Goal: Navigation & Orientation: Find specific page/section

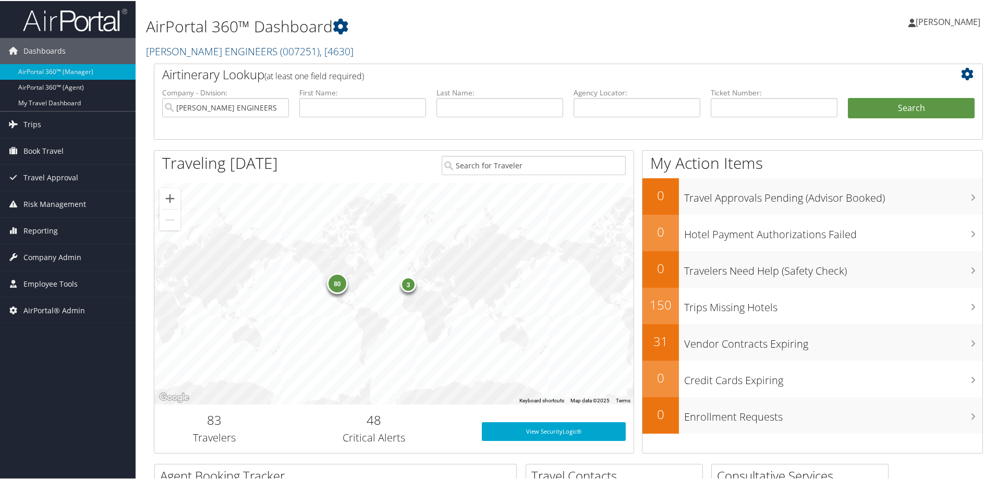
click at [234, 40] on div "AirPortal 360™ Dashboard CAROLLO ENGINEERS ( 007251 ) , [ 4630 ] CAROLLO ENGINE…" at bounding box center [427, 31] width 563 height 53
click at [233, 47] on link "CAROLLO ENGINEERS ( 007251 ) , [ 4630 ]" at bounding box center [250, 50] width 208 height 14
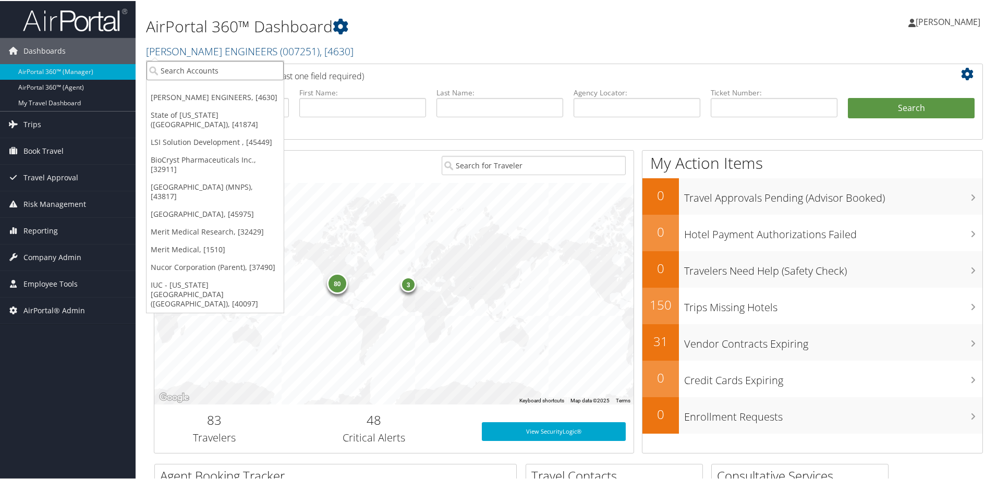
click at [228, 69] on input "search" at bounding box center [215, 69] width 137 height 19
type input "rimin"
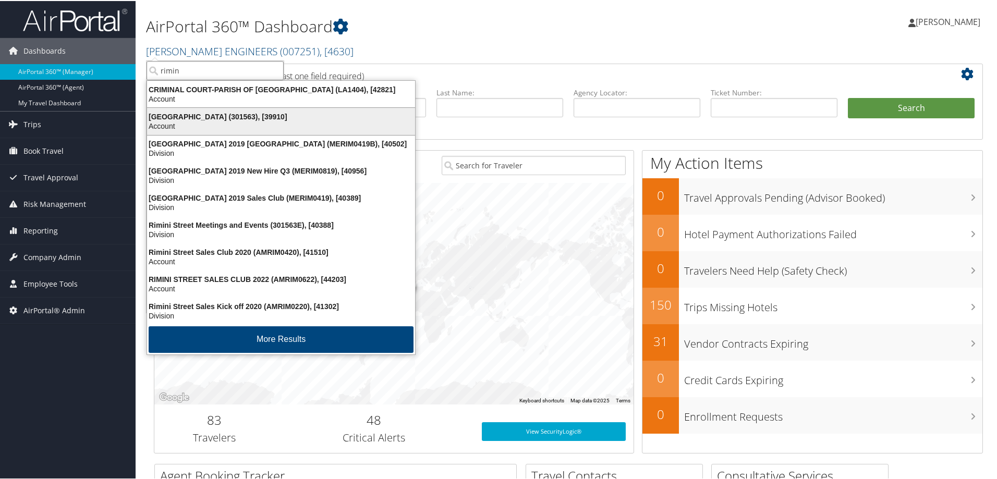
click at [184, 116] on div "Rimini Street (301563), [39910]" at bounding box center [281, 115] width 281 height 9
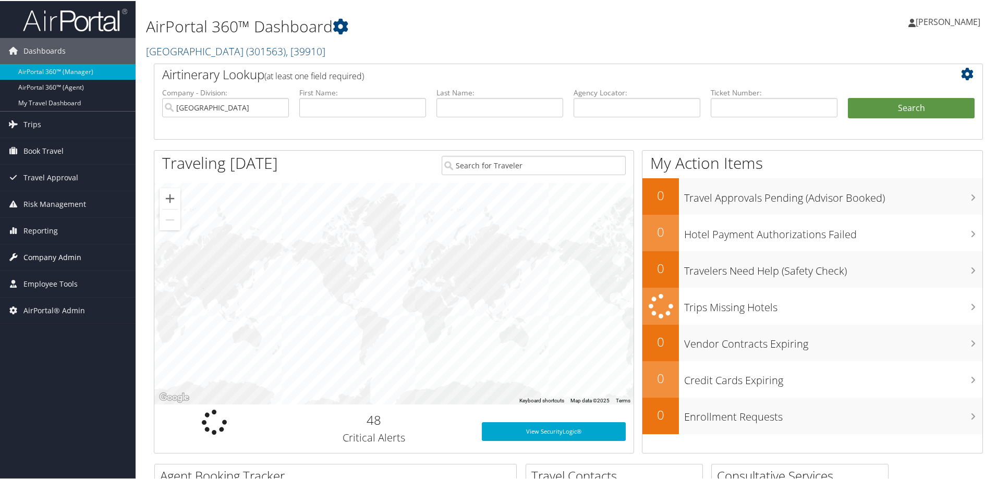
click at [62, 260] on span "Company Admin" at bounding box center [52, 257] width 58 height 26
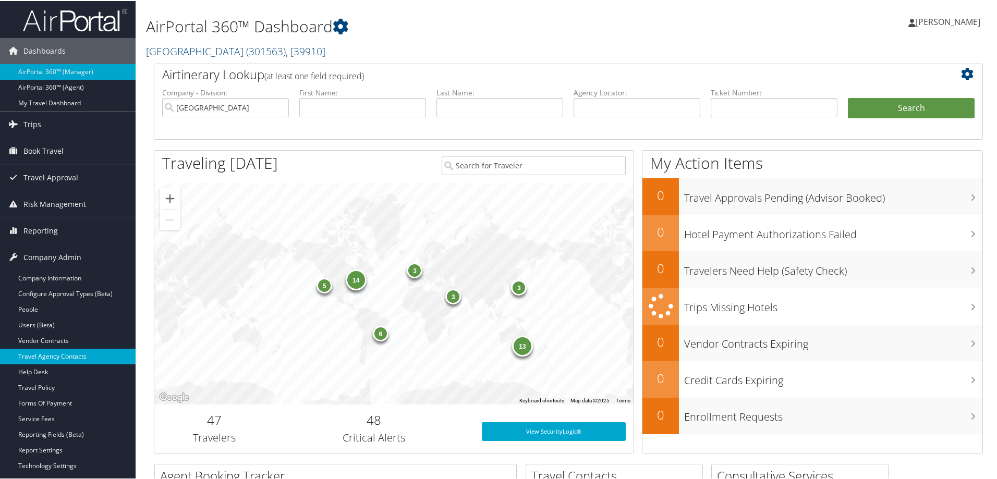
click at [87, 354] on link "Travel Agency Contacts" at bounding box center [68, 356] width 136 height 16
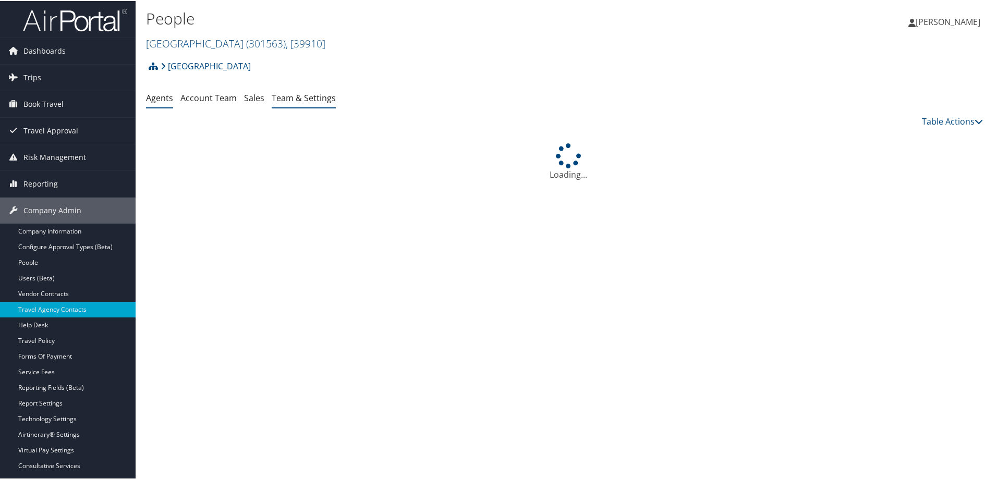
click at [311, 97] on link "Team & Settings" at bounding box center [304, 96] width 64 height 11
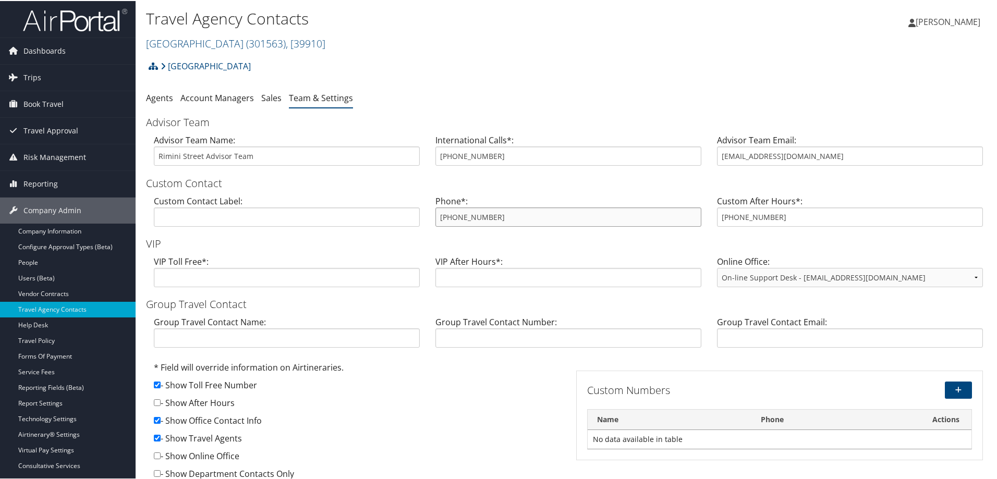
drag, startPoint x: 514, startPoint y: 216, endPoint x: 448, endPoint y: 215, distance: 65.7
click at [448, 215] on input "+1 888-312-1042" at bounding box center [569, 216] width 266 height 19
drag, startPoint x: 825, startPoint y: 152, endPoint x: 706, endPoint y: 154, distance: 119.0
click at [709, 154] on div "Advisor Team Email: trips@cbtravel.com" at bounding box center [850, 153] width 282 height 40
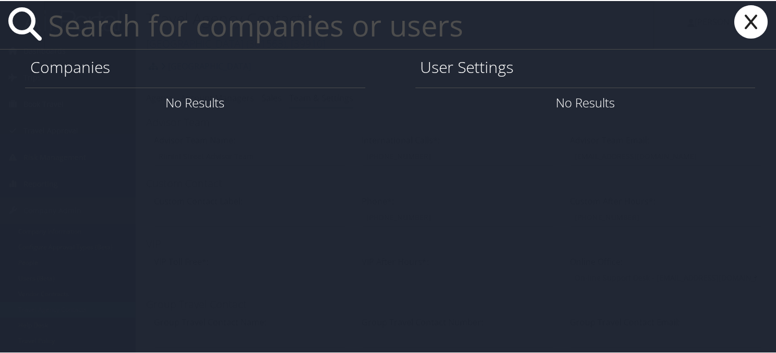
drag, startPoint x: 197, startPoint y: 66, endPoint x: 149, endPoint y: 34, distance: 57.9
paste input "jonnatan.leiva@triocommunitymeals.com"
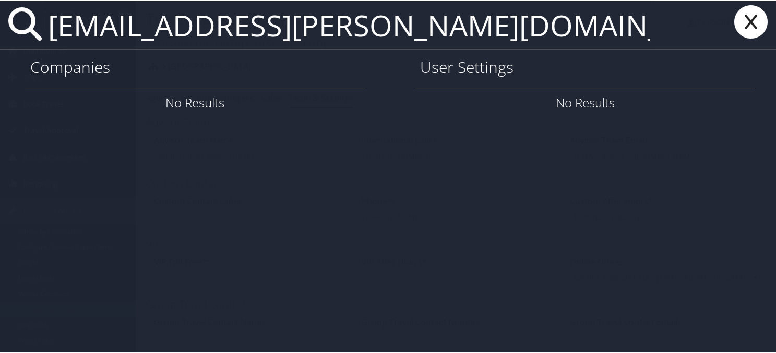
type input "jonnatan.leiva@triocommunitymeals.com"
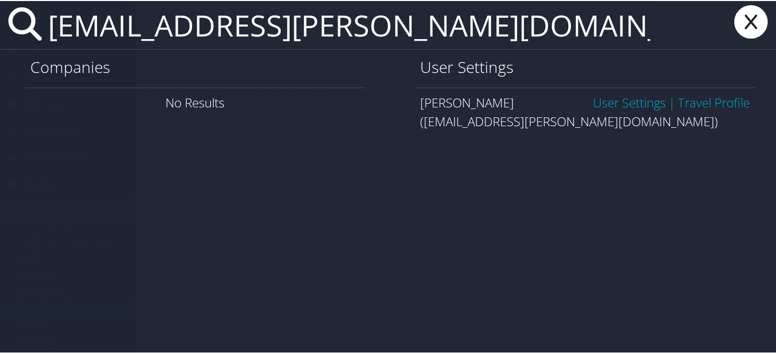
click at [593, 100] on link "User Settings" at bounding box center [629, 101] width 73 height 17
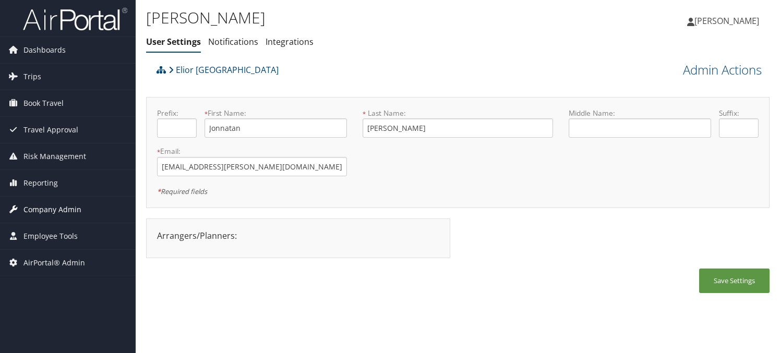
click at [70, 213] on span "Company Admin" at bounding box center [52, 210] width 58 height 26
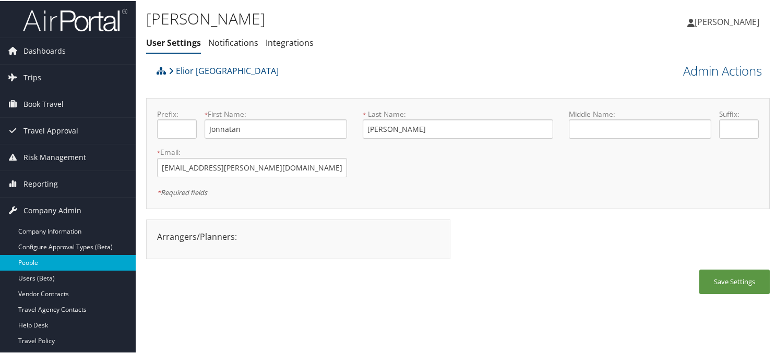
scroll to position [52, 0]
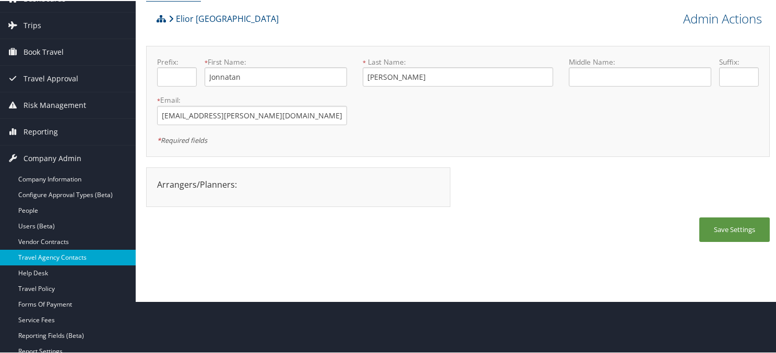
click at [91, 257] on link "Travel Agency Contacts" at bounding box center [68, 257] width 136 height 16
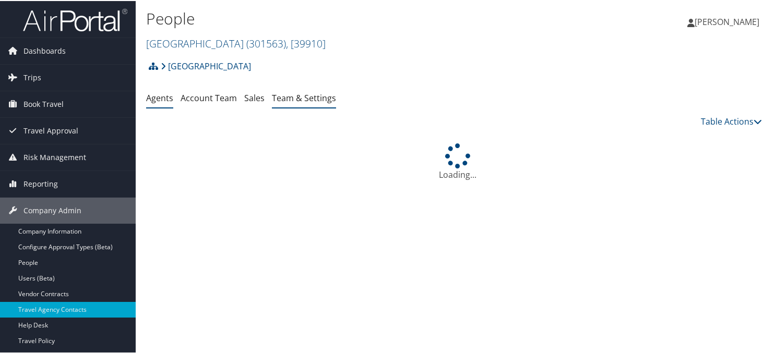
click at [307, 102] on link "Team & Settings" at bounding box center [304, 96] width 64 height 11
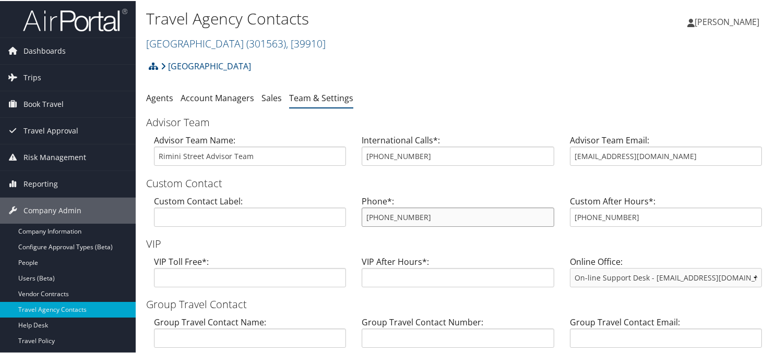
drag, startPoint x: 430, startPoint y: 221, endPoint x: 375, endPoint y: 217, distance: 55.9
click at [375, 217] on input "+1 888-312-1042" at bounding box center [458, 216] width 192 height 19
drag, startPoint x: 375, startPoint y: 217, endPoint x: 251, endPoint y: 43, distance: 213.3
click at [286, 43] on span ", [ 39910 ]" at bounding box center [306, 42] width 40 height 14
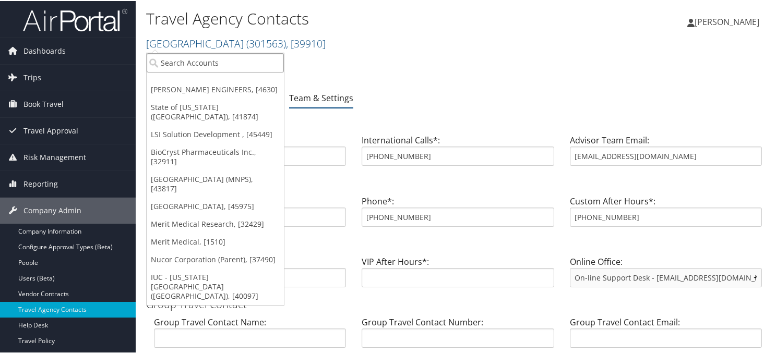
click at [225, 62] on input "search" at bounding box center [215, 61] width 137 height 19
type input "elior"
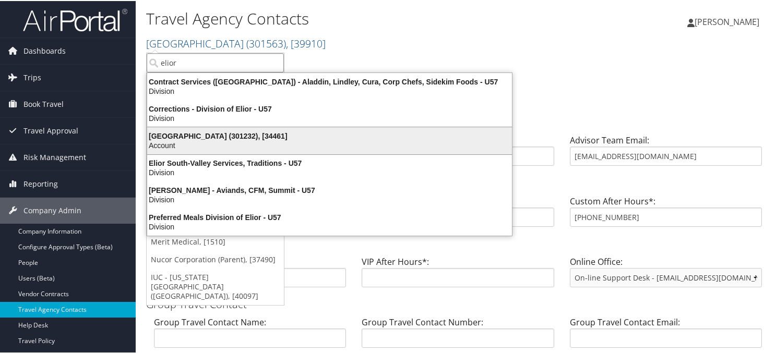
click at [235, 132] on div "Elior North America (301232), [34461]" at bounding box center [329, 134] width 377 height 9
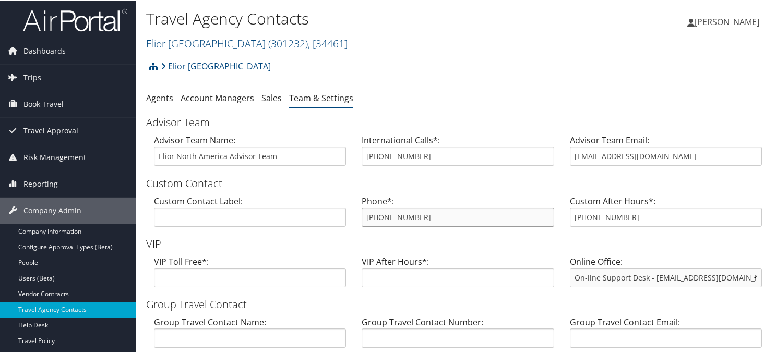
drag, startPoint x: 453, startPoint y: 213, endPoint x: 360, endPoint y: 207, distance: 93.1
click at [360, 207] on div "Phone*: 855-788-1034" at bounding box center [458, 214] width 208 height 40
click at [664, 160] on input "trips@cbtravel.com" at bounding box center [666, 155] width 192 height 19
drag, startPoint x: 664, startPoint y: 159, endPoint x: 559, endPoint y: 155, distance: 104.9
click at [562, 155] on div "Advisor Team Email: trips@cbtravel.com" at bounding box center [666, 153] width 208 height 40
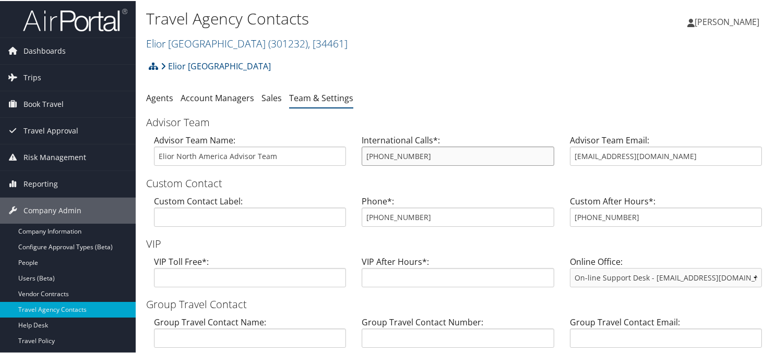
drag, startPoint x: 432, startPoint y: 158, endPoint x: 355, endPoint y: 155, distance: 77.2
click at [355, 155] on div "International Calls*: 800-600-3737" at bounding box center [458, 153] width 208 height 40
click at [218, 34] on h2 "Elior North America ( 301232 ) , [ 34461 ]" at bounding box center [354, 42] width 416 height 18
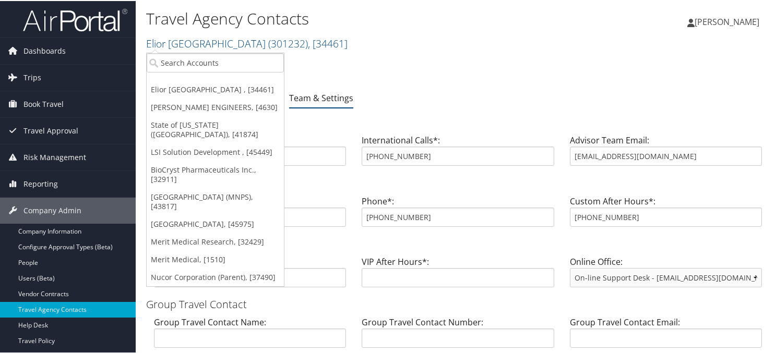
click at [214, 52] on ul "Elior North America , [34461] CAROLLO ENGINEERS, [4630] State of Louisiana (SOL…" at bounding box center [215, 169] width 138 height 234
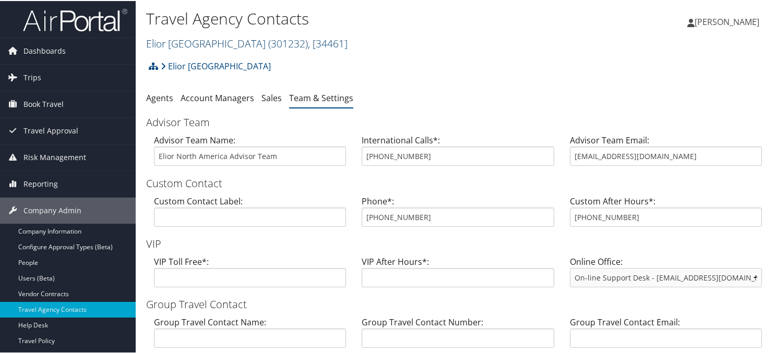
click at [194, 35] on link "Elior North America ( 301232 ) , [ 34461 ]" at bounding box center [246, 42] width 201 height 14
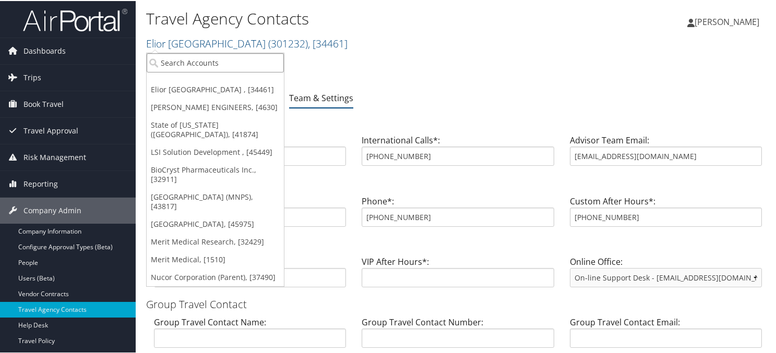
click at [183, 61] on input "search" at bounding box center [215, 61] width 137 height 19
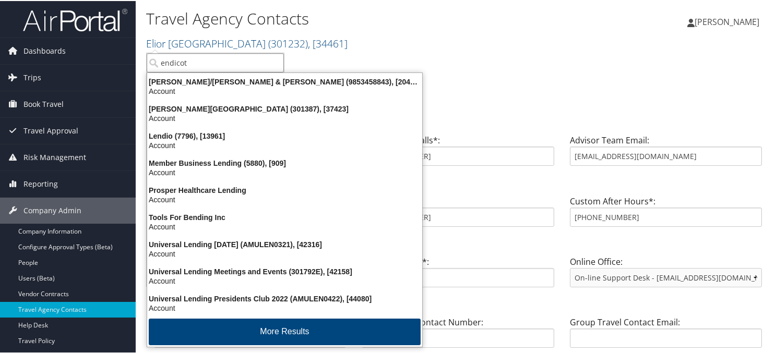
type input "endicott"
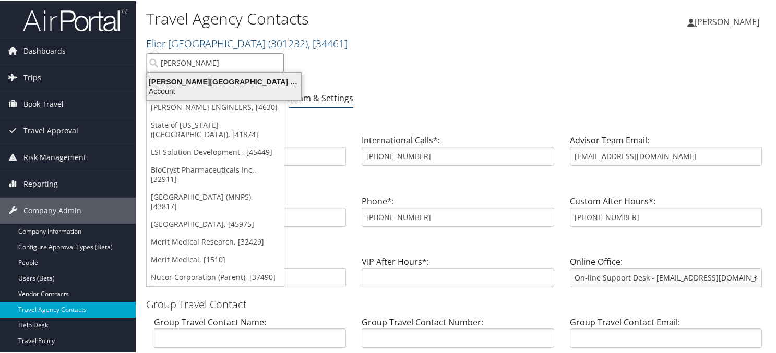
click at [196, 85] on div "Endicott College (301387), [37423]" at bounding box center [224, 80] width 166 height 9
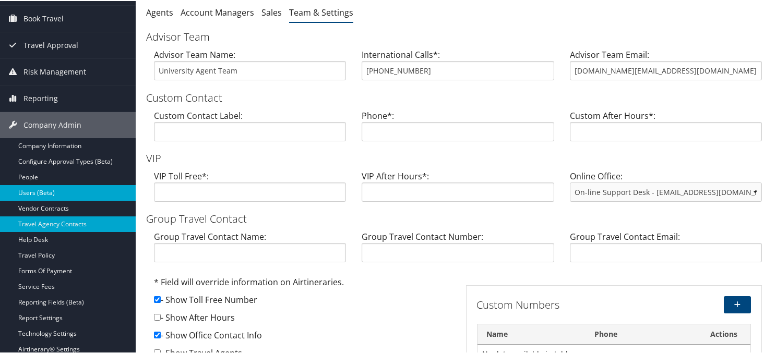
scroll to position [104, 0]
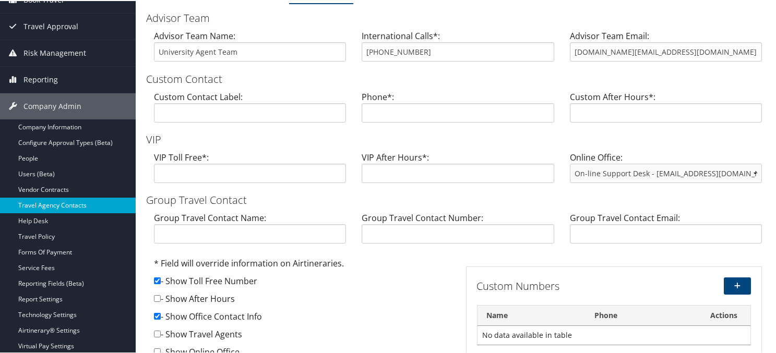
click at [98, 207] on link "Travel Agency Contacts" at bounding box center [68, 205] width 136 height 16
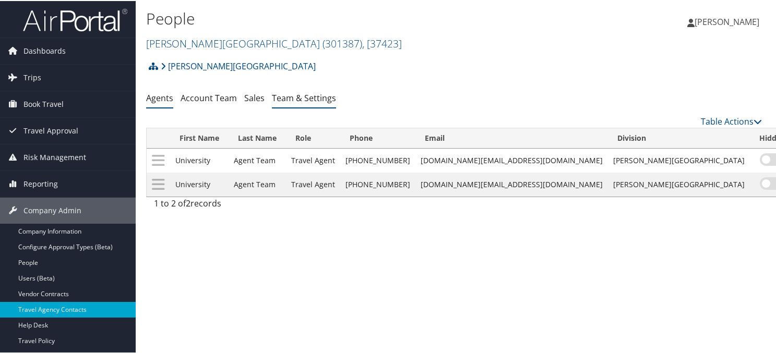
click at [307, 101] on link "Team & Settings" at bounding box center [304, 96] width 64 height 11
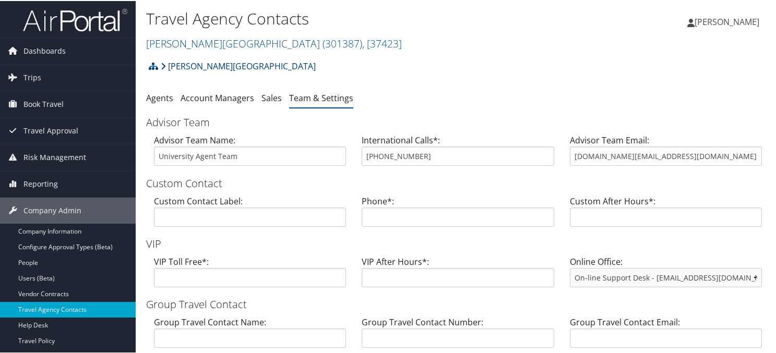
click at [181, 66] on link "[PERSON_NAME][GEOGRAPHIC_DATA]" at bounding box center [238, 65] width 155 height 21
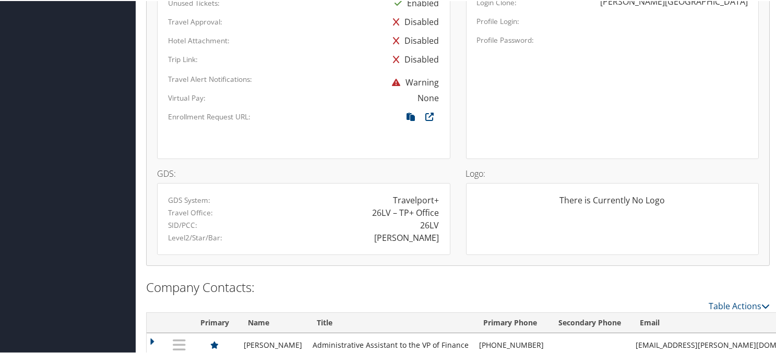
scroll to position [678, 0]
